Goal: Transaction & Acquisition: Obtain resource

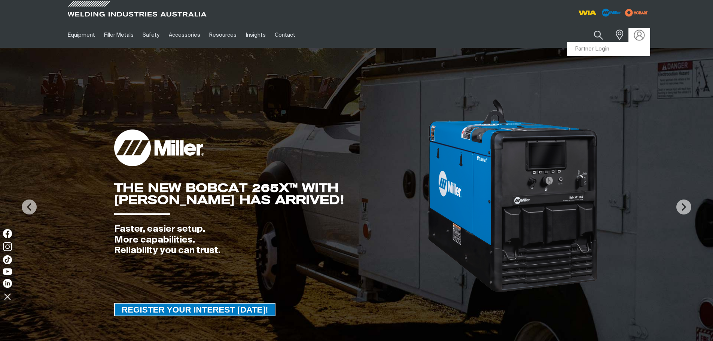
click at [635, 37] on img at bounding box center [638, 35] width 11 height 11
click at [607, 49] on link "Partner Login" at bounding box center [608, 49] width 82 height 14
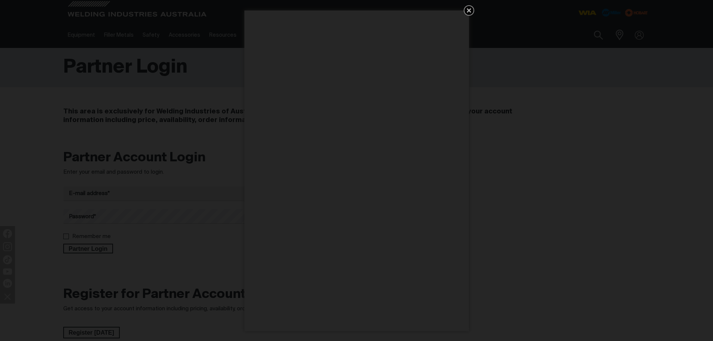
click at [465, 10] on icon "Get 5 WIA Welding Guides Free!" at bounding box center [468, 10] width 9 height 9
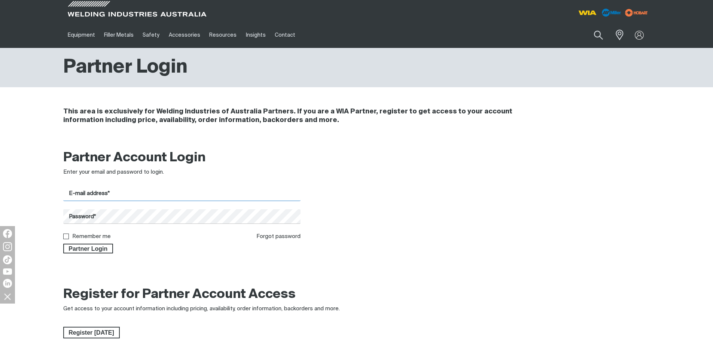
click at [134, 193] on input "E-mail address*" at bounding box center [182, 193] width 238 height 15
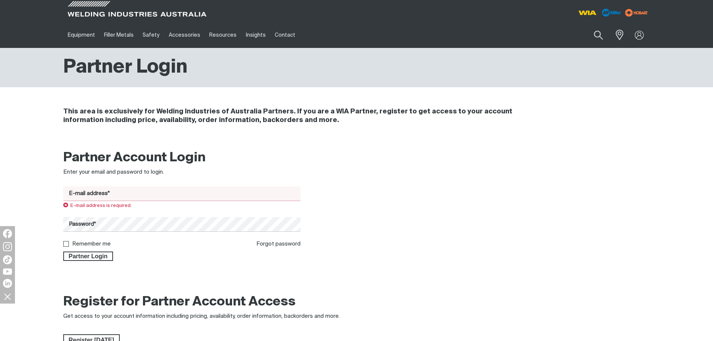
type input "[EMAIL_ADDRESS][DOMAIN_NAME]"
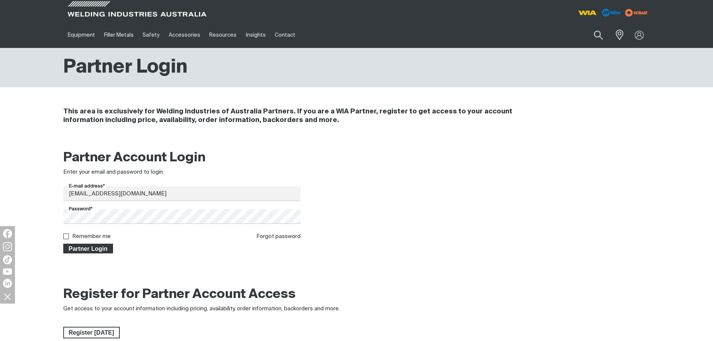
click at [68, 245] on span "Partner Login" at bounding box center [88, 248] width 49 height 10
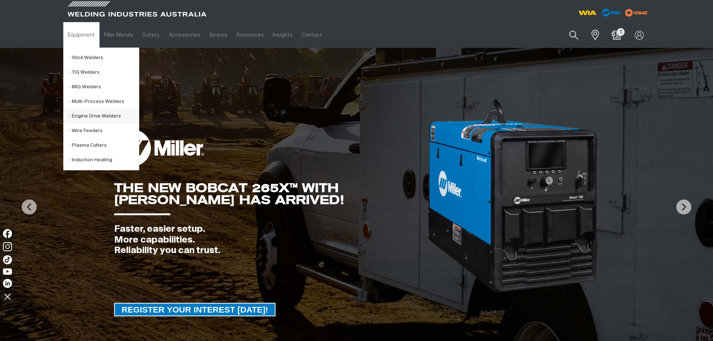
click at [94, 113] on link "Engine Drive Welders" at bounding box center [104, 116] width 70 height 15
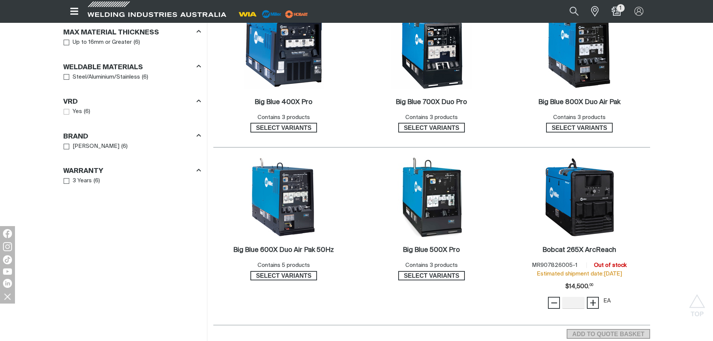
scroll to position [449, 0]
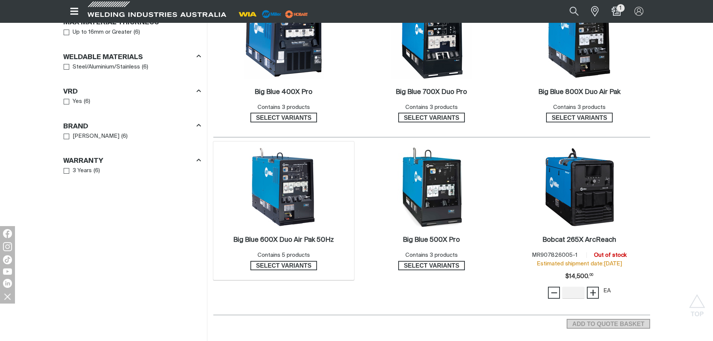
click at [266, 217] on img at bounding box center [283, 187] width 80 height 80
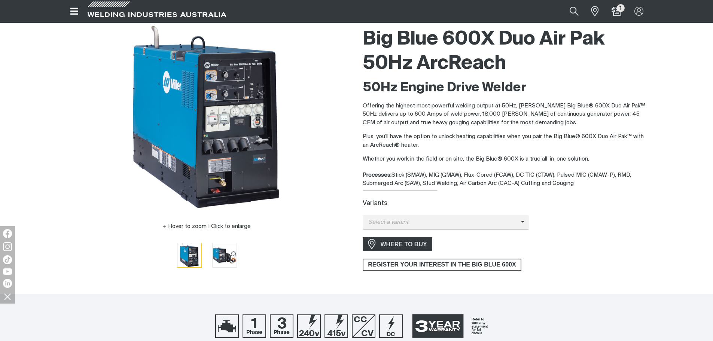
scroll to position [112, 0]
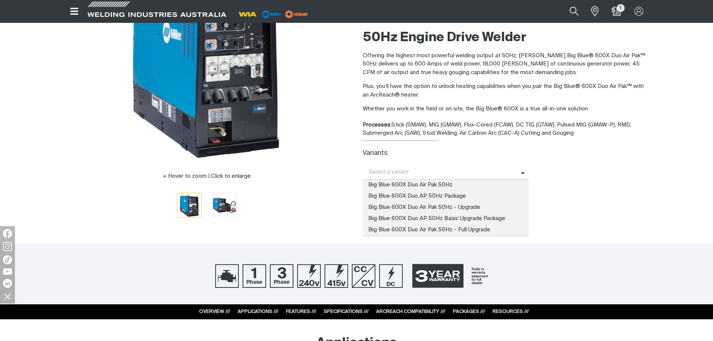
click at [403, 172] on span "Select a variant" at bounding box center [441, 172] width 158 height 9
click at [410, 186] on span "Big Blue 600X Duo Air Pak 50Hz" at bounding box center [445, 185] width 166 height 11
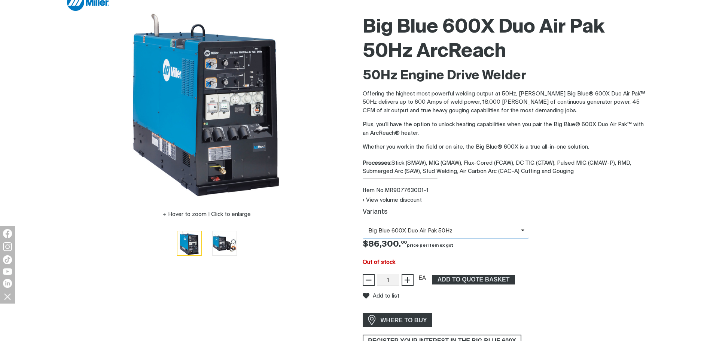
scroll to position [150, 0]
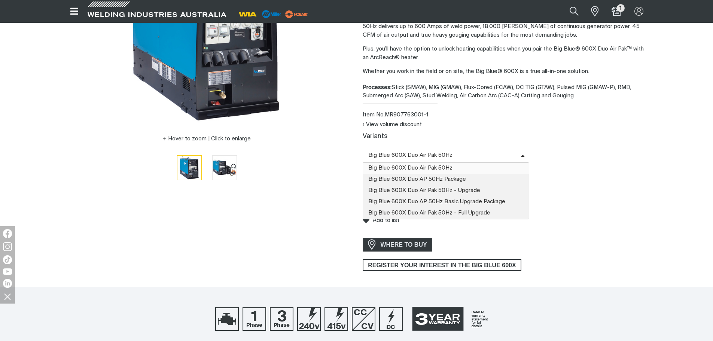
click at [479, 154] on span "Big Blue 600X Duo Air Pak 50Hz" at bounding box center [441, 155] width 158 height 9
click at [486, 217] on span "Big Blue 600X Duo Air Pak 50Hz - Full Upgrade" at bounding box center [445, 213] width 166 height 11
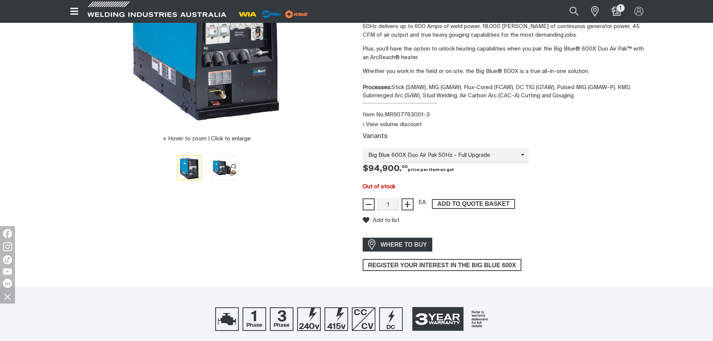
click at [471, 202] on span "ADD TO QUOTE BASKET" at bounding box center [473, 204] width 82 height 10
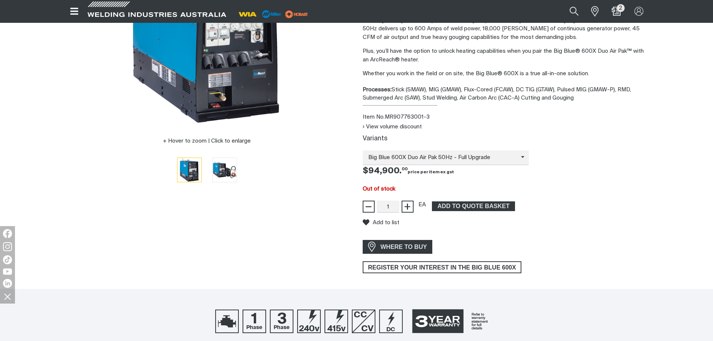
scroll to position [0, 0]
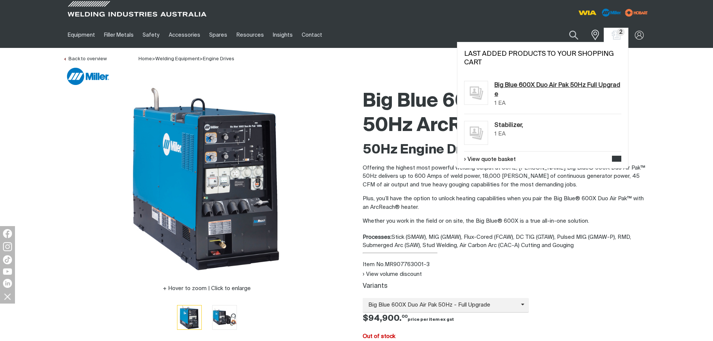
click at [583, 84] on link "Big Blue 600X Duo Air Pak 50Hz Full Upgrade" at bounding box center [557, 90] width 127 height 18
click at [479, 160] on link "View quote basket" at bounding box center [490, 159] width 52 height 9
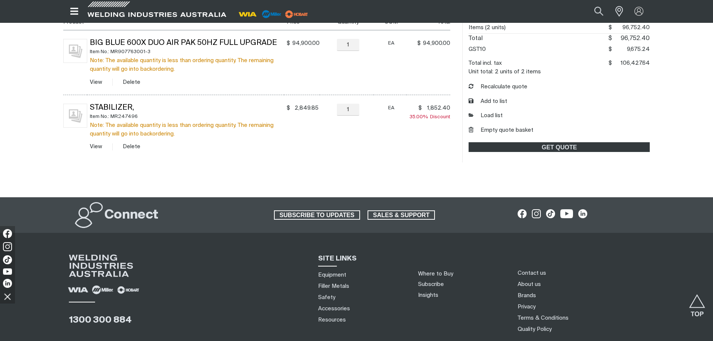
scroll to position [112, 0]
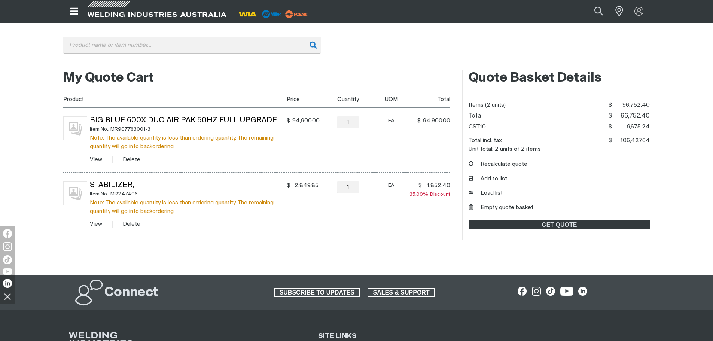
click at [137, 159] on button "Delete" at bounding box center [132, 159] width 18 height 9
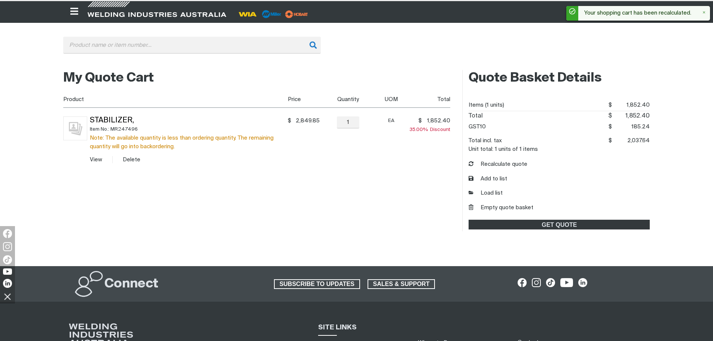
click at [137, 159] on button "Delete" at bounding box center [132, 159] width 18 height 9
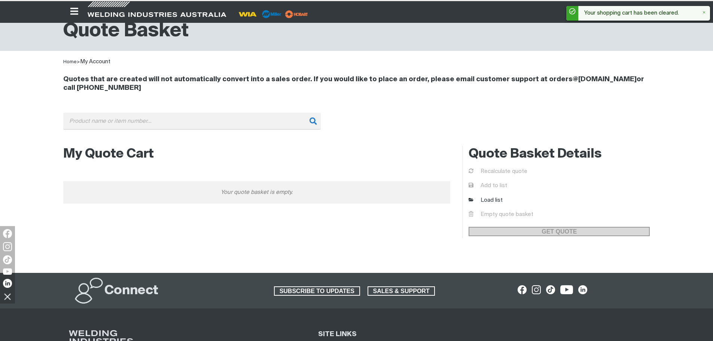
scroll to position [0, 0]
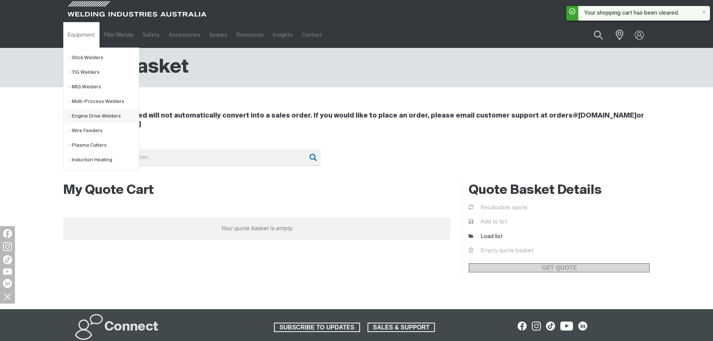
click at [89, 119] on link "Engine Drive Welders" at bounding box center [104, 116] width 70 height 15
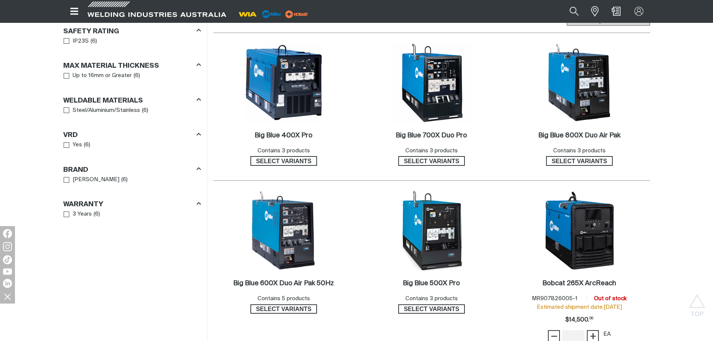
scroll to position [449, 0]
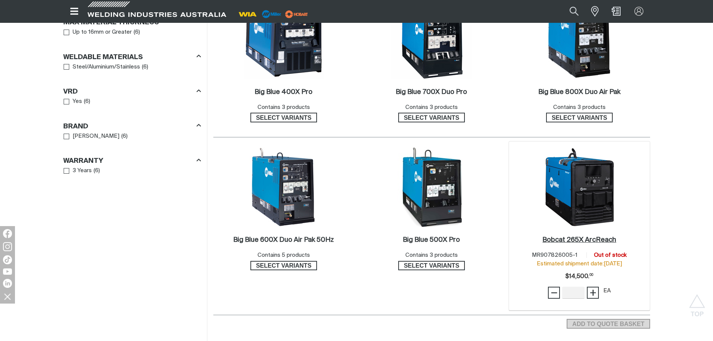
click at [570, 242] on h2 "Bobcat 265X ArcReach ." at bounding box center [579, 239] width 74 height 7
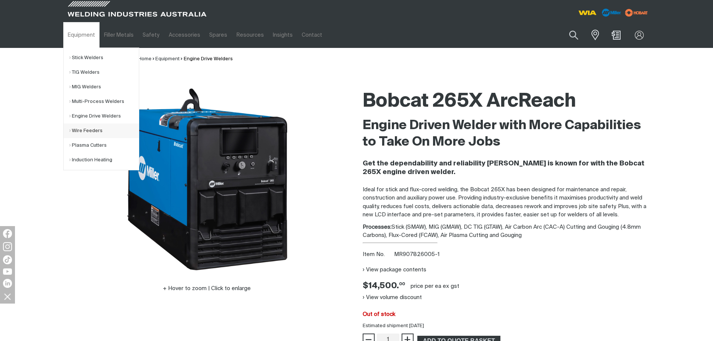
click at [94, 130] on link "Wire Feeders" at bounding box center [104, 130] width 70 height 15
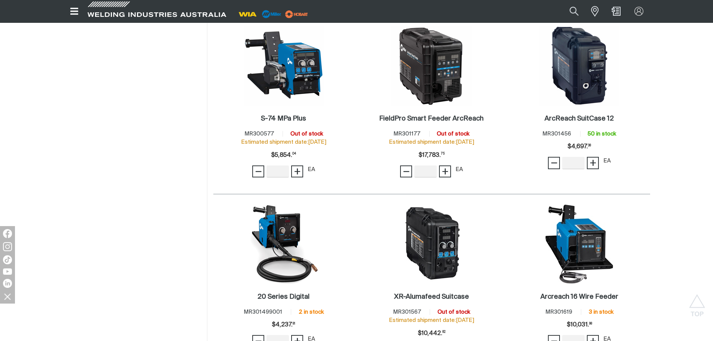
scroll to position [411, 0]
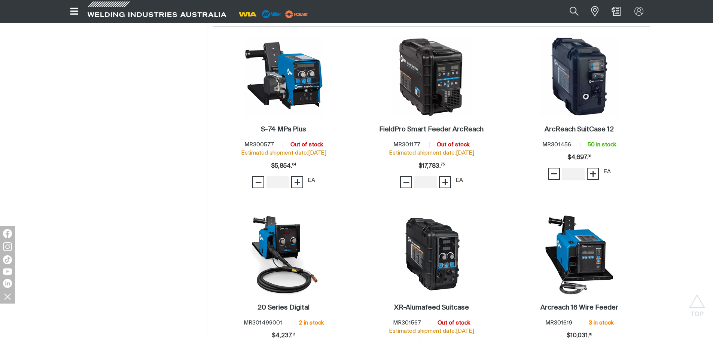
scroll to position [411, 0]
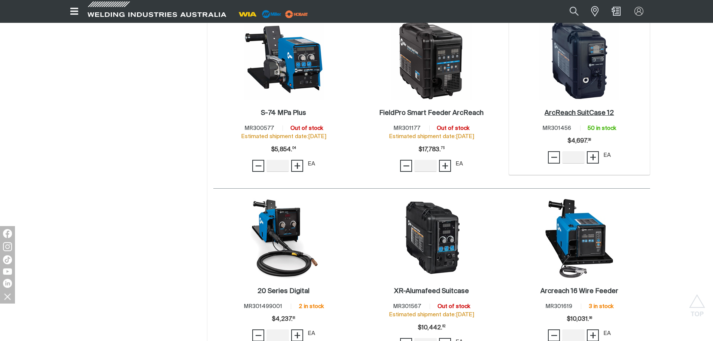
click at [586, 110] on h2 "ArcReach SuitCase 12 ." at bounding box center [578, 113] width 69 height 7
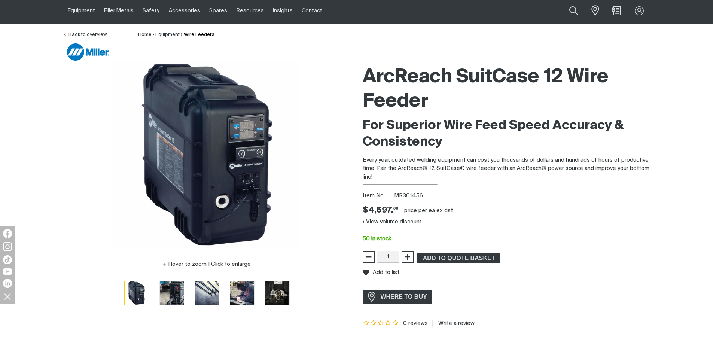
scroll to position [37, 0]
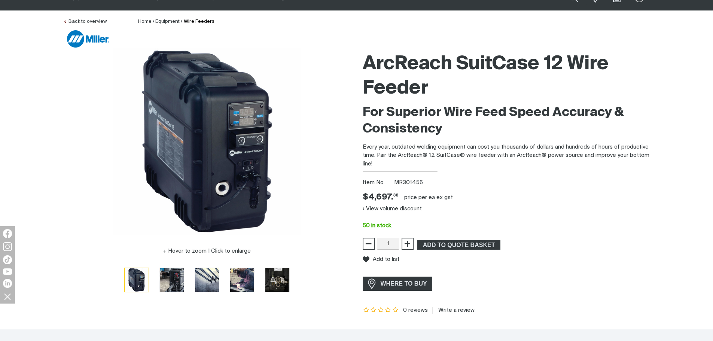
click at [396, 206] on button "View volume discount" at bounding box center [391, 209] width 59 height 12
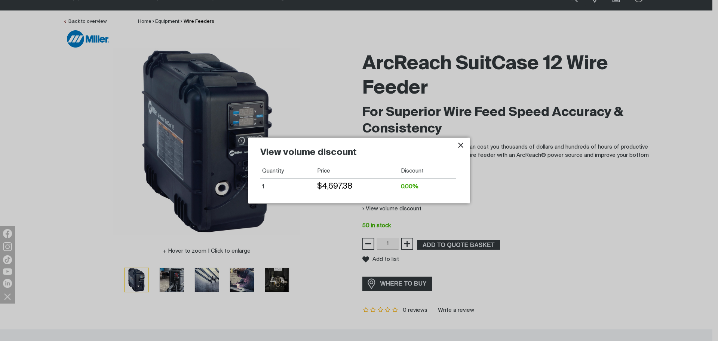
click at [462, 146] on icon "Close pop-up overlay" at bounding box center [460, 145] width 5 height 5
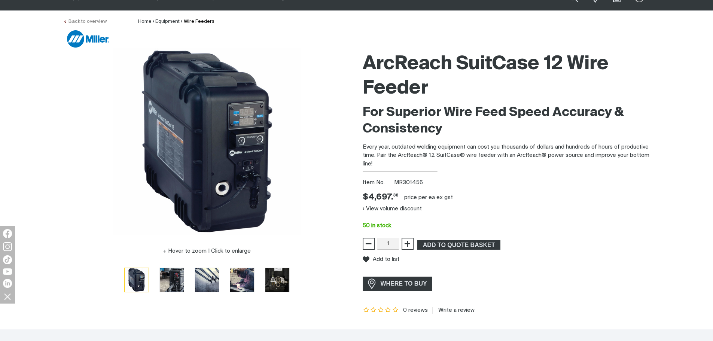
click at [73, 20] on link "Back to overview" at bounding box center [84, 21] width 43 height 5
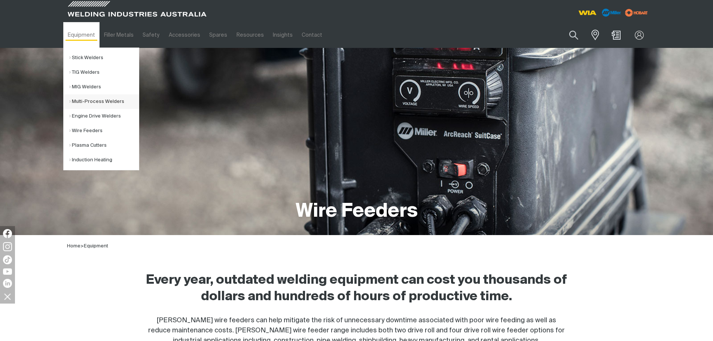
click at [95, 102] on link "Multi-Process Welders" at bounding box center [104, 101] width 70 height 15
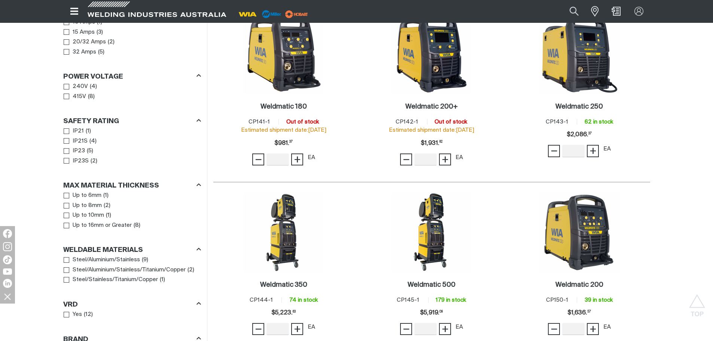
scroll to position [524, 0]
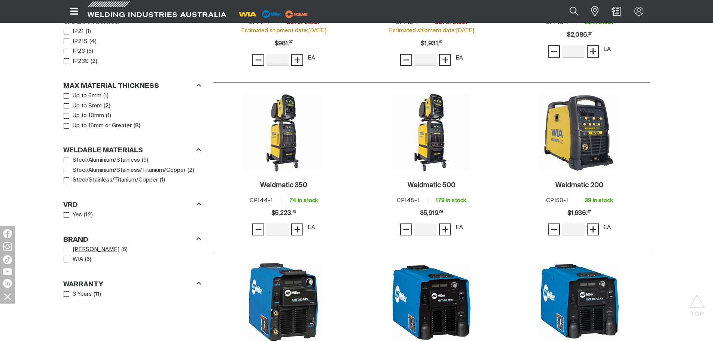
click at [80, 245] on span "[PERSON_NAME]" at bounding box center [96, 249] width 47 height 9
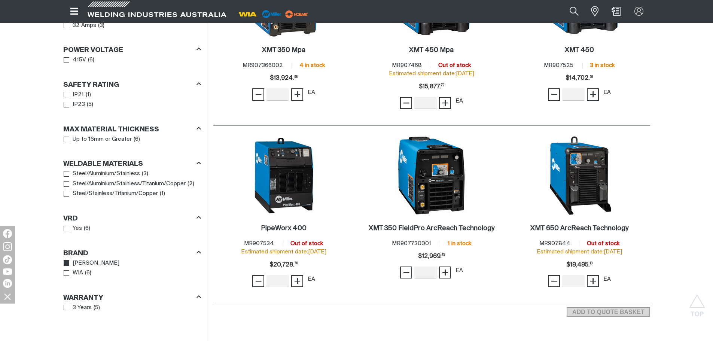
scroll to position [475, 0]
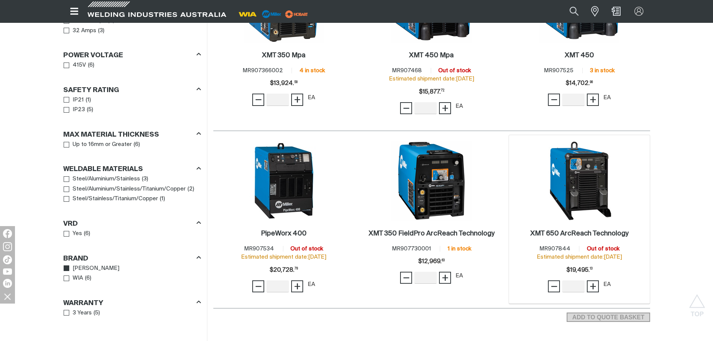
click at [592, 176] on img at bounding box center [579, 181] width 80 height 80
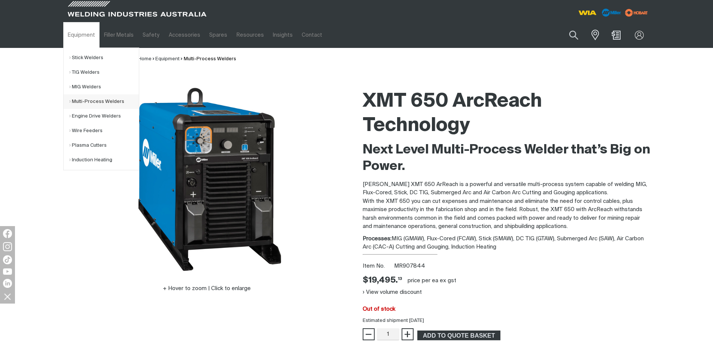
click at [99, 101] on link "Multi-Process Welders" at bounding box center [104, 101] width 70 height 15
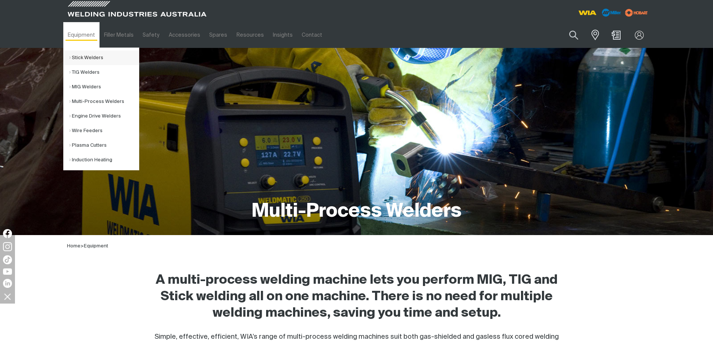
click at [95, 55] on link "Stick Welders" at bounding box center [104, 57] width 70 height 15
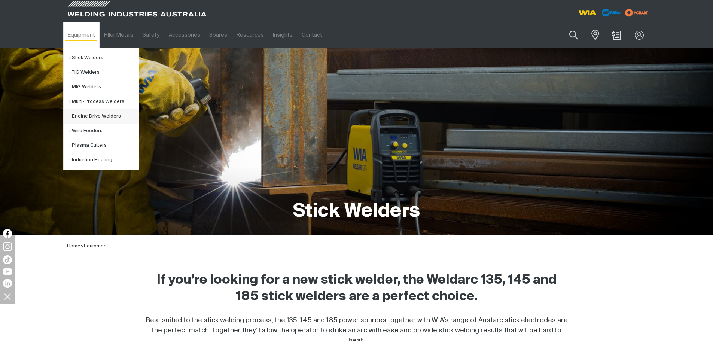
click at [97, 112] on link "Engine Drive Welders" at bounding box center [104, 116] width 70 height 15
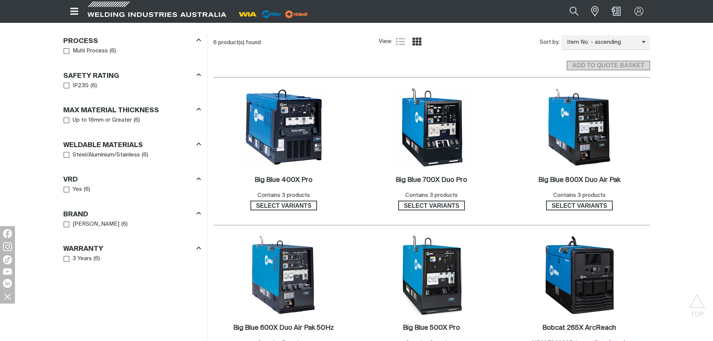
scroll to position [374, 0]
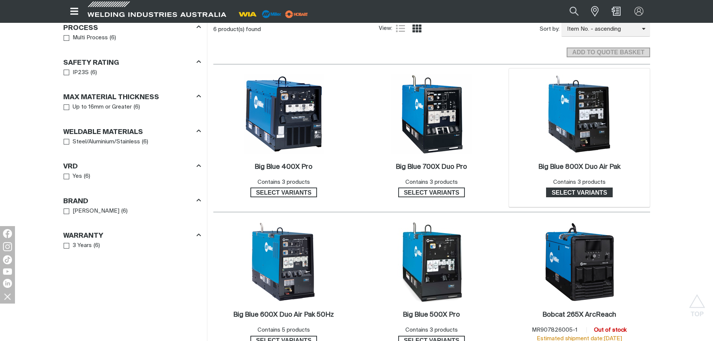
click at [586, 190] on span "Select variants" at bounding box center [578, 192] width 65 height 10
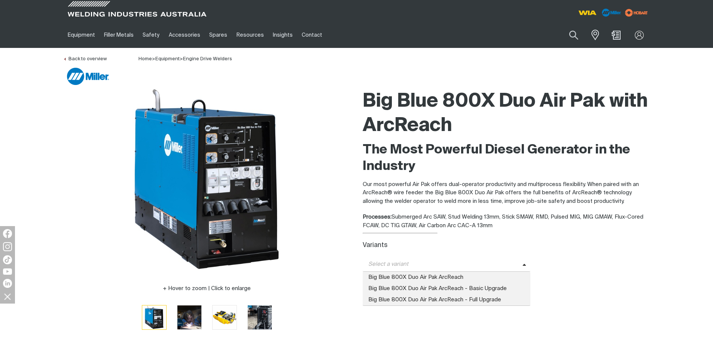
click at [450, 268] on span "Select a variant" at bounding box center [442, 264] width 160 height 9
click at [453, 298] on span "Big Blue 800X Duo Air Pak ArcReach - Full Upgrade" at bounding box center [446, 299] width 168 height 11
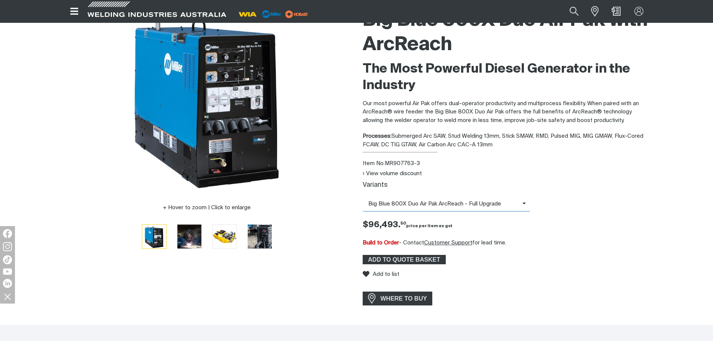
scroll to position [37, 0]
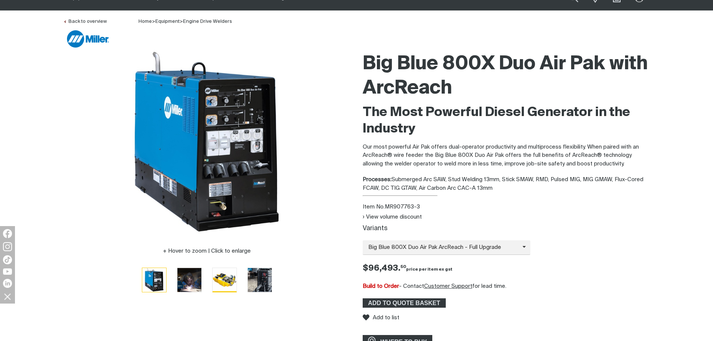
click at [215, 282] on img "Go to slide 3" at bounding box center [224, 280] width 24 height 24
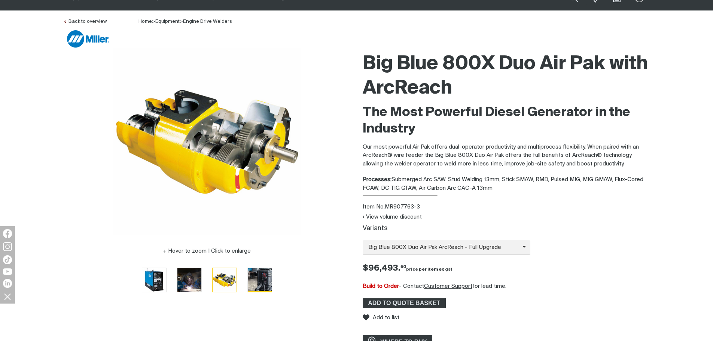
click at [256, 277] on img "Go to slide 4" at bounding box center [260, 280] width 24 height 24
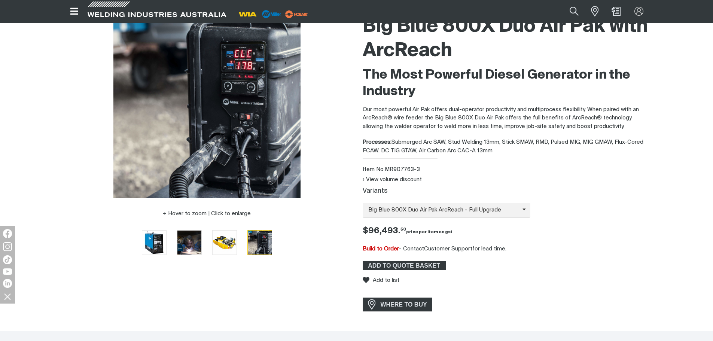
scroll to position [0, 0]
